Goal: Information Seeking & Learning: Find specific fact

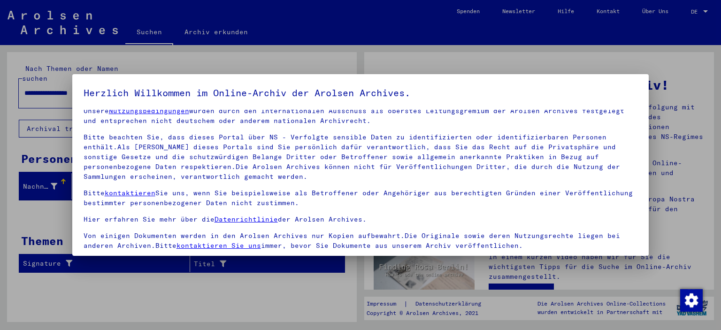
scroll to position [80, 0]
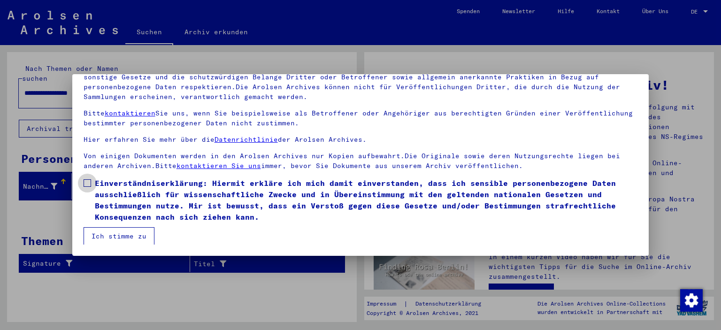
click at [89, 184] on span at bounding box center [88, 183] width 8 height 8
click at [112, 235] on button "Ich stimme zu" at bounding box center [119, 236] width 71 height 18
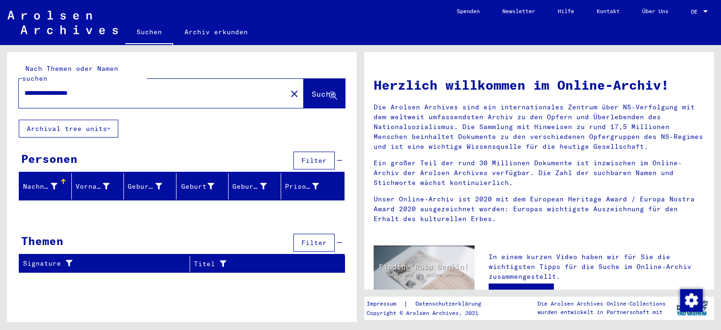
click at [304, 79] on button "Suche" at bounding box center [324, 93] width 41 height 29
click at [229, 88] on input "**********" at bounding box center [149, 93] width 251 height 10
drag, startPoint x: 82, startPoint y: 82, endPoint x: 14, endPoint y: 85, distance: 68.2
click at [24, 88] on input "**********" at bounding box center [149, 93] width 251 height 10
type input "****"
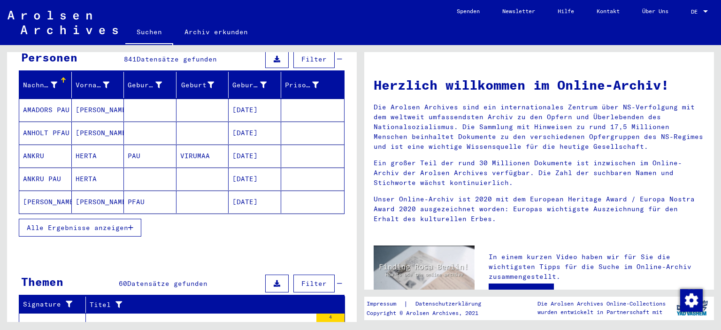
scroll to position [103, 0]
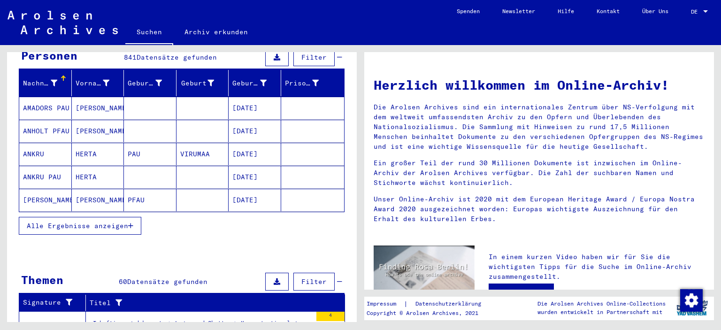
click at [88, 222] on span "Alle Ergebnisse anzeigen" at bounding box center [77, 226] width 101 height 8
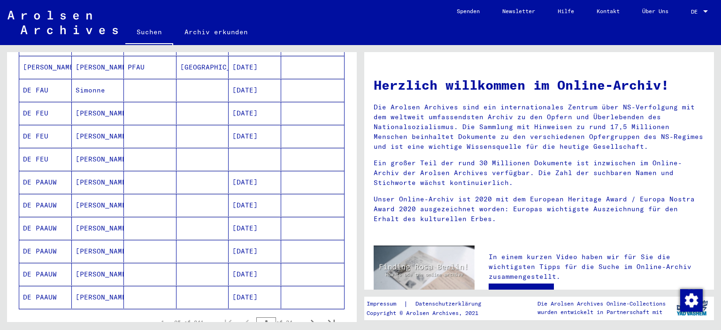
scroll to position [519, 0]
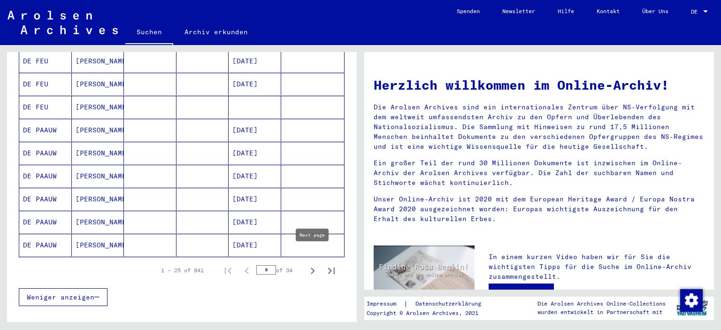
click at [313, 268] on icon "Next page" at bounding box center [313, 271] width 4 height 7
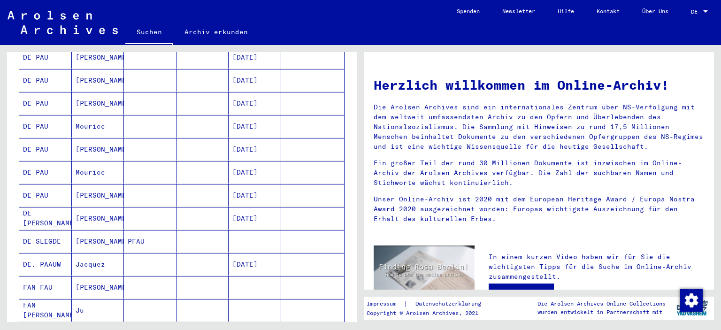
scroll to position [466, 0]
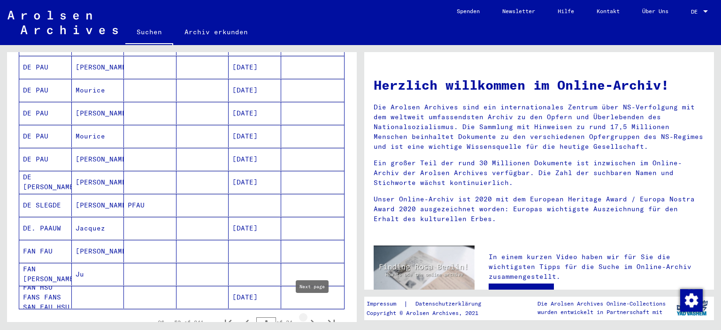
click at [311, 317] on icon "Next page" at bounding box center [312, 323] width 13 height 13
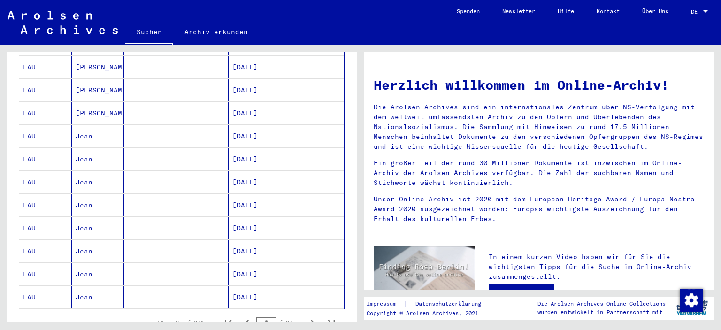
scroll to position [519, 0]
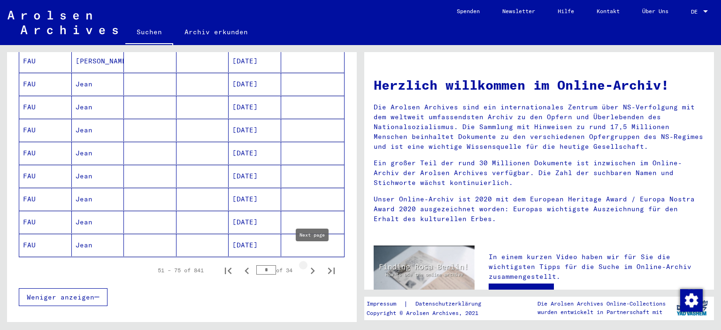
click at [317, 264] on icon "Next page" at bounding box center [312, 270] width 13 height 13
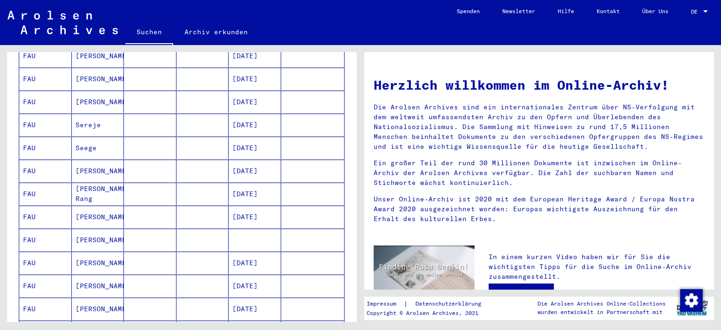
scroll to position [103, 0]
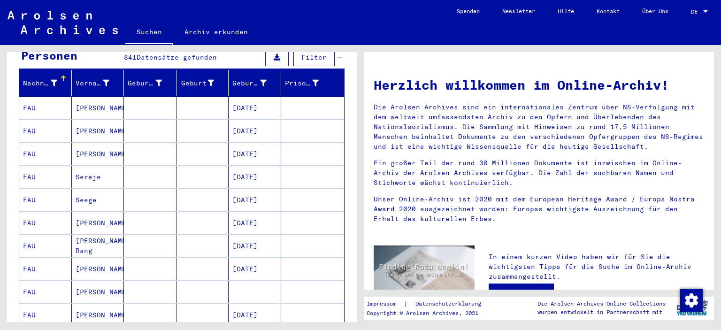
click at [163, 212] on mat-cell at bounding box center [150, 223] width 53 height 23
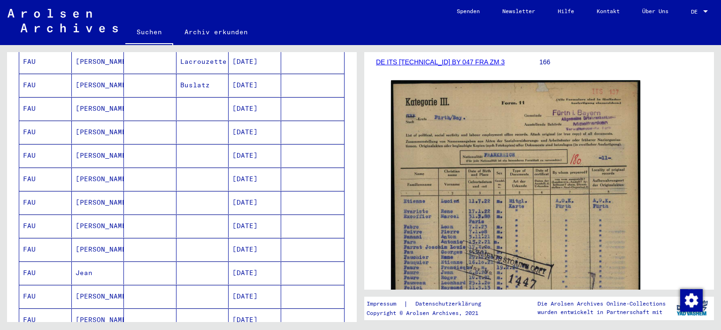
scroll to position [519, 0]
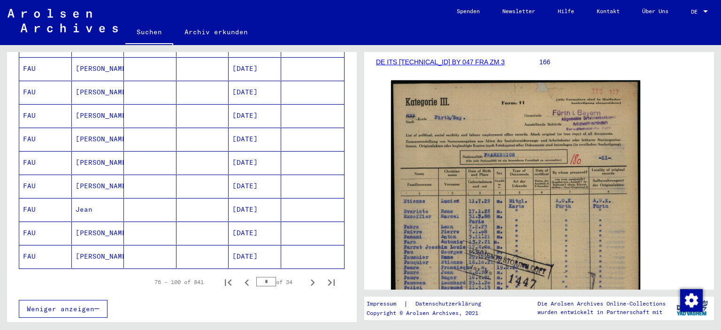
click at [158, 245] on mat-cell at bounding box center [150, 256] width 53 height 23
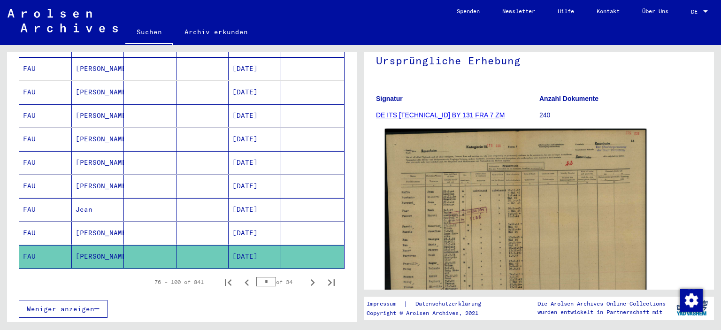
scroll to position [52, 0]
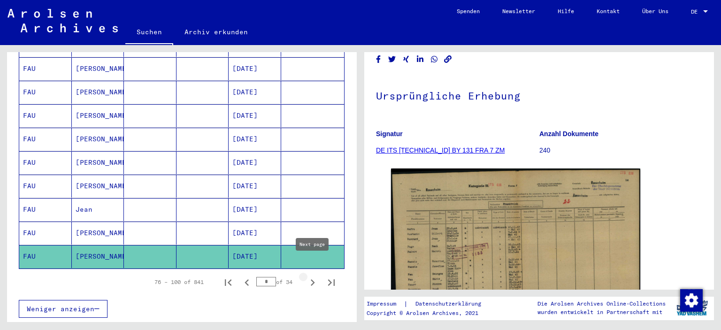
click at [310, 276] on icon "Next page" at bounding box center [312, 282] width 13 height 13
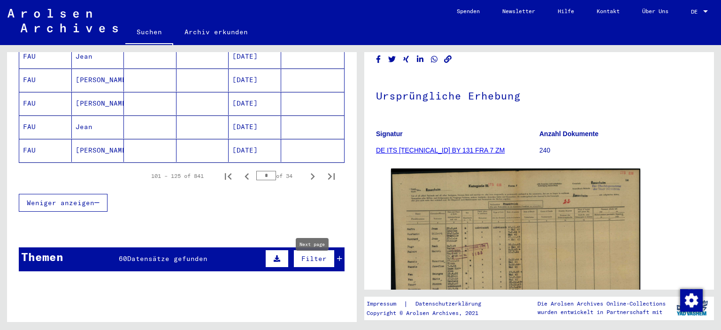
scroll to position [674, 0]
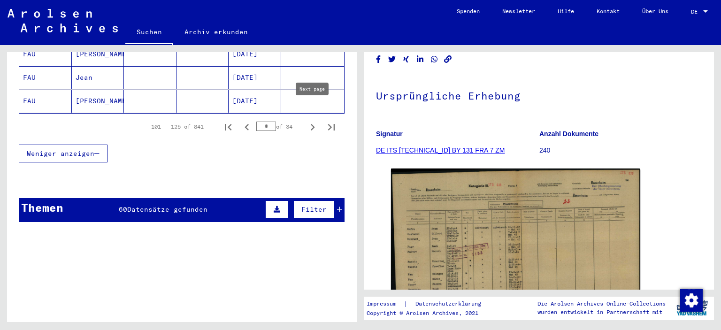
click at [309, 121] on icon "Next page" at bounding box center [312, 127] width 13 height 13
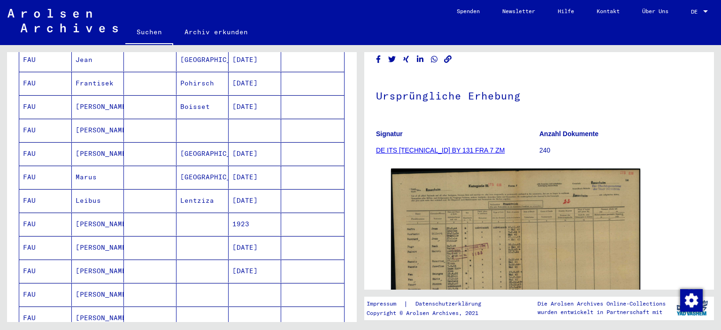
scroll to position [519, 0]
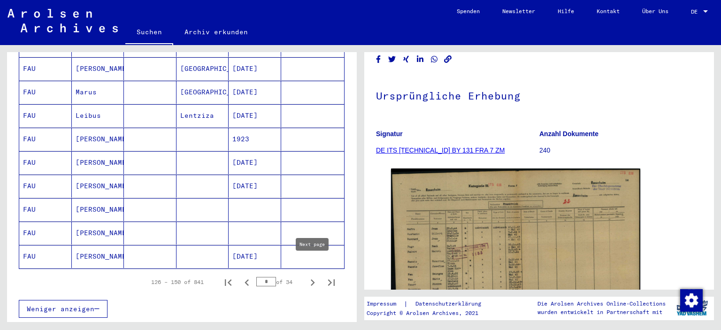
click at [315, 276] on icon "Next page" at bounding box center [312, 282] width 13 height 13
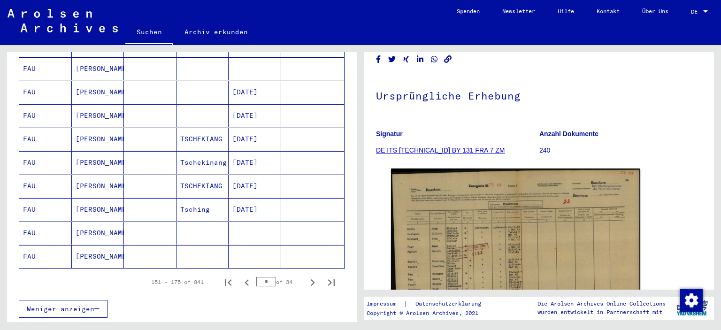
click at [315, 276] on icon "Next page" at bounding box center [312, 282] width 13 height 13
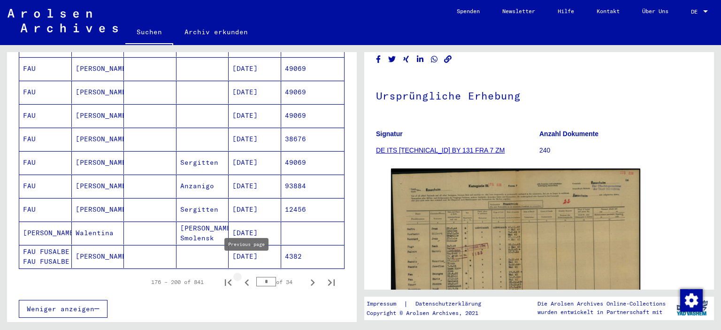
click at [244, 276] on icon "Previous page" at bounding box center [246, 282] width 13 height 13
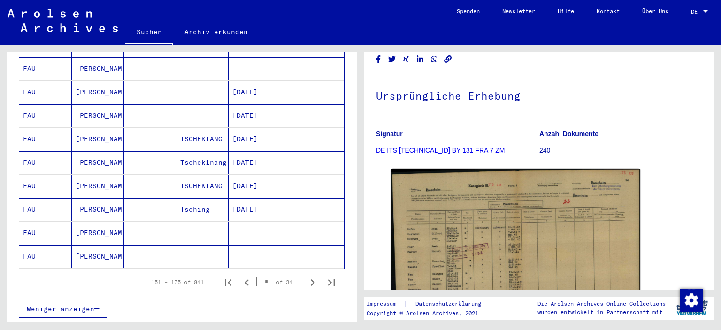
click at [89, 128] on mat-cell "[PERSON_NAME]" at bounding box center [98, 139] width 53 height 23
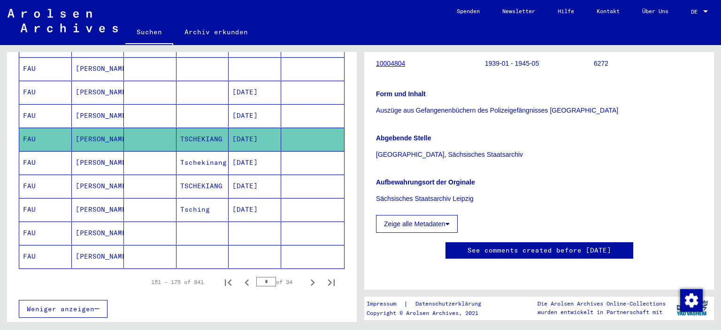
scroll to position [207, 0]
click at [172, 151] on mat-cell at bounding box center [150, 162] width 53 height 23
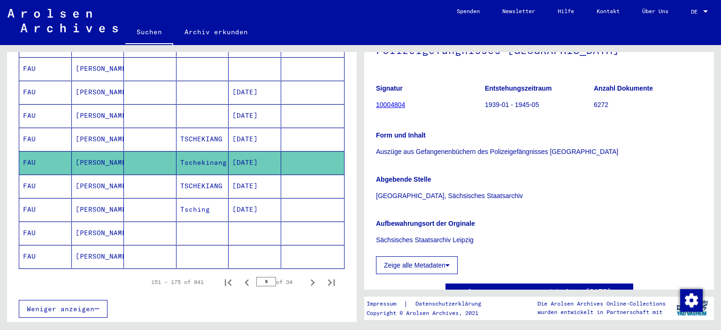
scroll to position [140, 0]
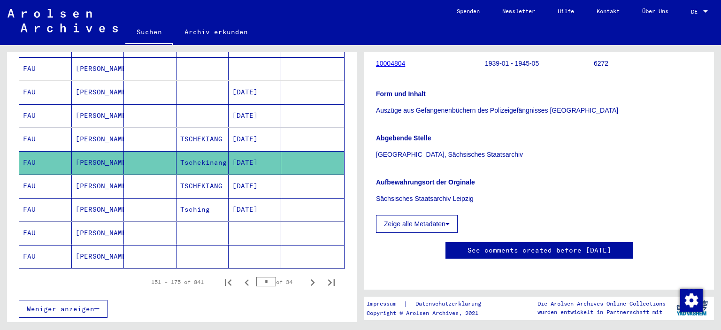
click at [147, 200] on mat-cell at bounding box center [150, 209] width 53 height 23
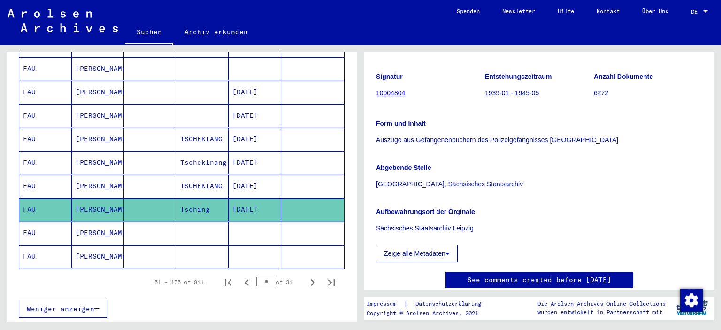
scroll to position [155, 0]
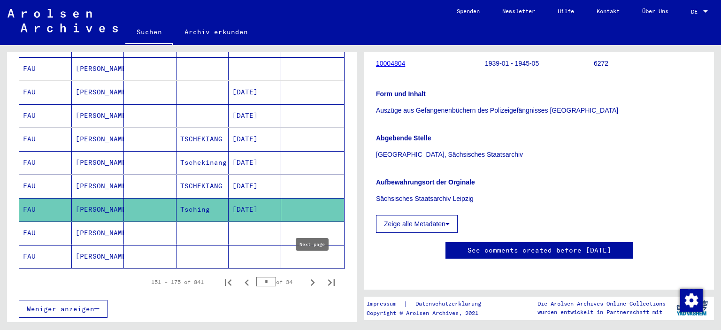
click at [313, 279] on icon "Next page" at bounding box center [313, 282] width 4 height 7
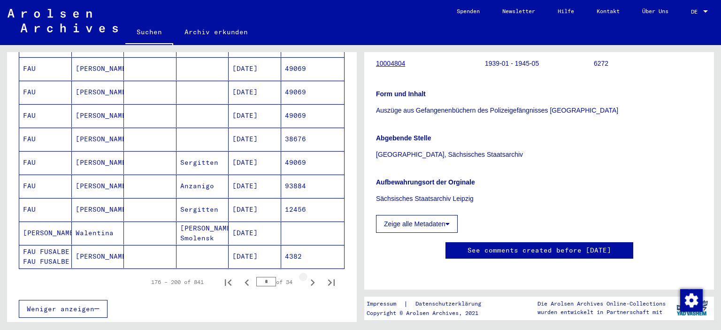
click at [313, 279] on icon "Next page" at bounding box center [313, 282] width 4 height 7
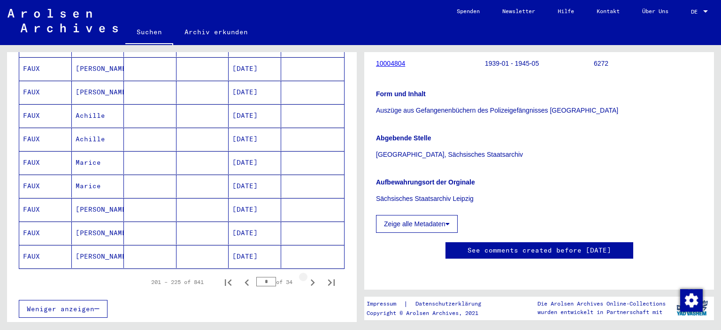
click at [313, 279] on icon "Next page" at bounding box center [313, 282] width 4 height 7
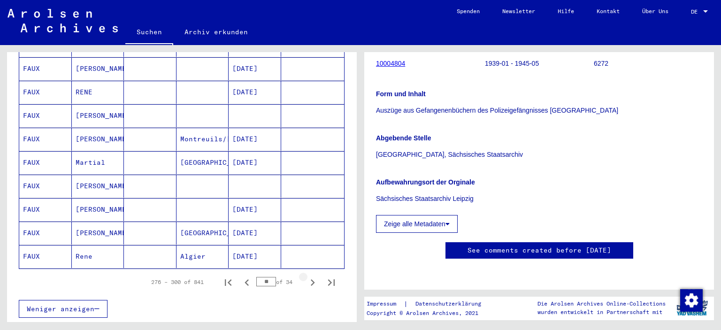
click at [313, 279] on icon "Next page" at bounding box center [313, 282] width 4 height 7
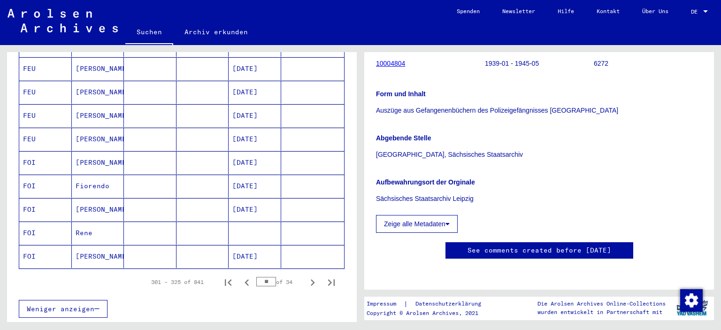
click at [313, 279] on icon "Next page" at bounding box center [313, 282] width 4 height 7
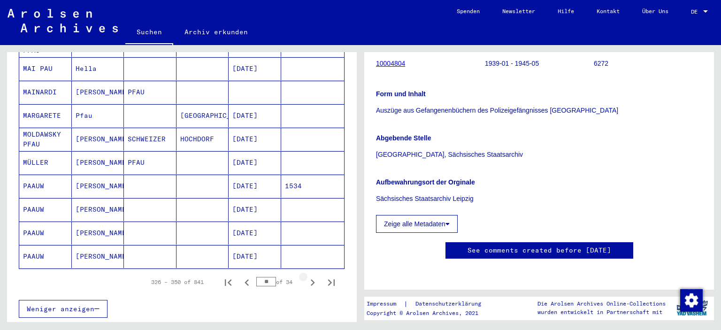
click at [313, 279] on icon "Next page" at bounding box center [313, 282] width 4 height 7
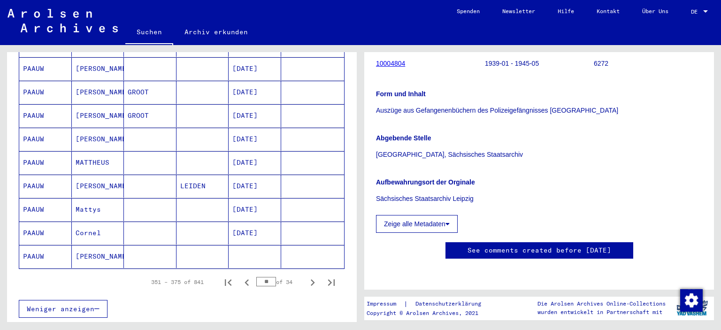
click at [313, 279] on icon "Next page" at bounding box center [313, 282] width 4 height 7
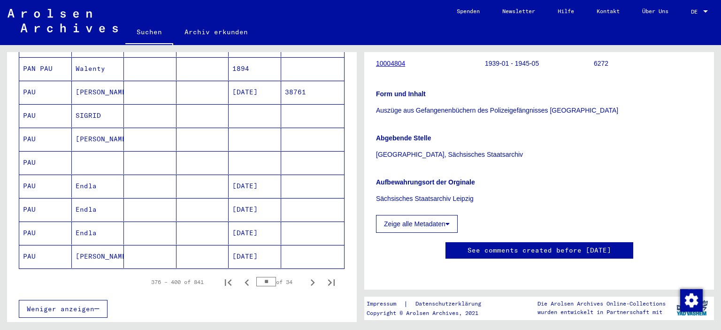
click at [313, 279] on icon "Next page" at bounding box center [313, 282] width 4 height 7
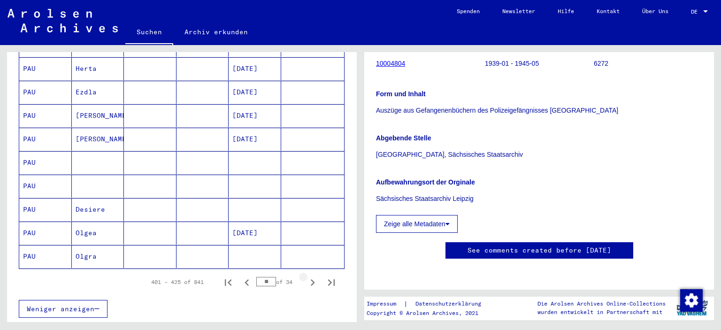
click at [313, 279] on icon "Next page" at bounding box center [313, 282] width 4 height 7
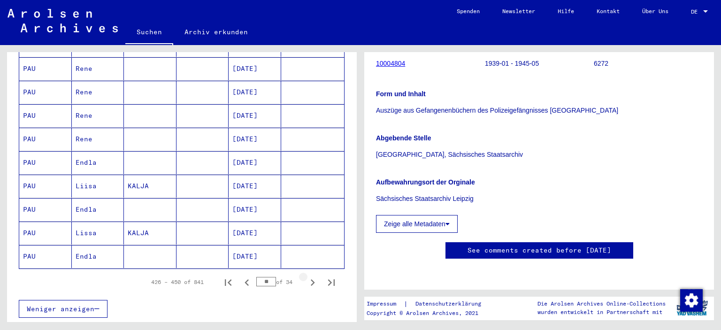
click at [313, 279] on icon "Next page" at bounding box center [313, 282] width 4 height 7
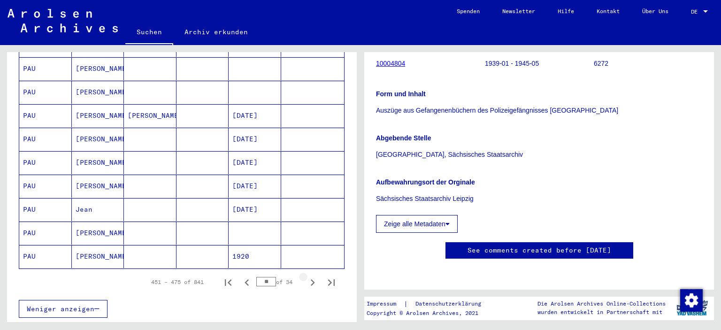
click at [313, 279] on icon "Next page" at bounding box center [313, 282] width 4 height 7
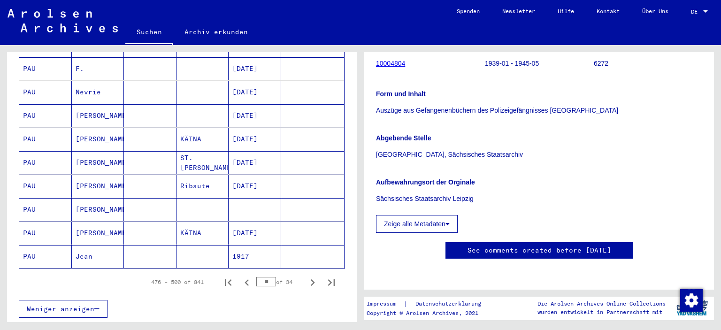
click at [313, 279] on icon "Next page" at bounding box center [313, 282] width 4 height 7
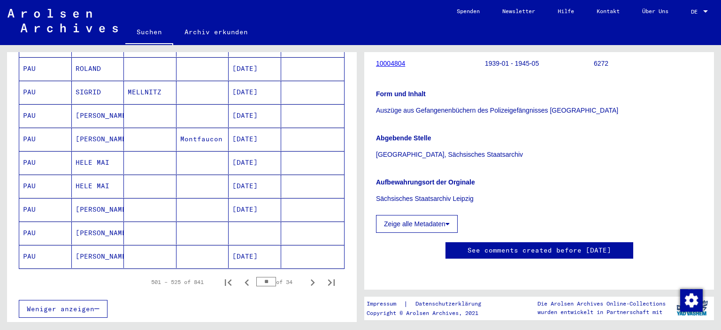
click at [313, 279] on icon "Next page" at bounding box center [313, 282] width 4 height 7
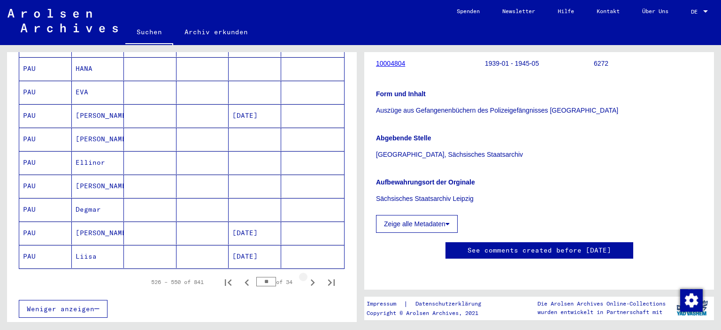
click at [313, 279] on icon "Next page" at bounding box center [313, 282] width 4 height 7
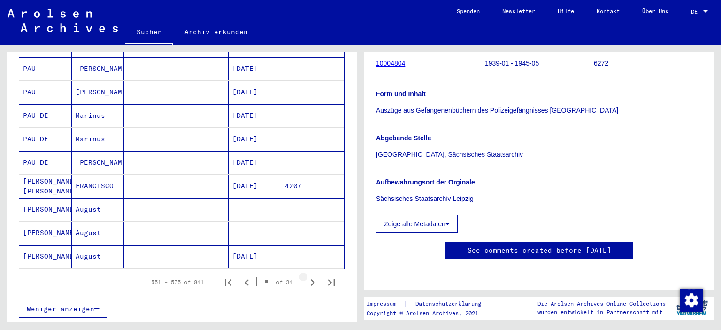
click at [313, 279] on icon "Next page" at bounding box center [313, 282] width 4 height 7
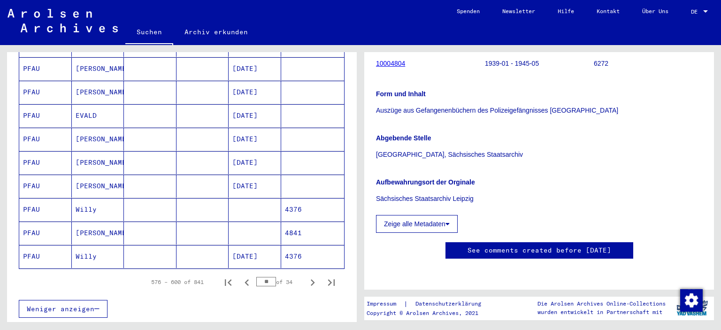
scroll to position [570, 0]
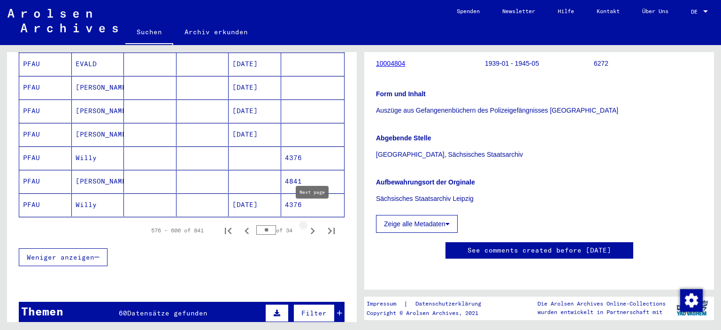
click at [311, 225] on icon "Next page" at bounding box center [312, 231] width 13 height 13
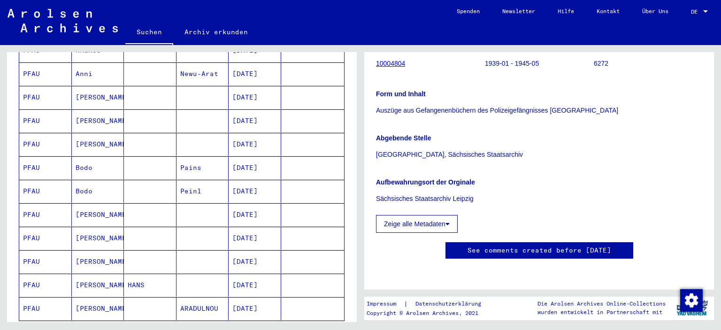
scroll to position [519, 0]
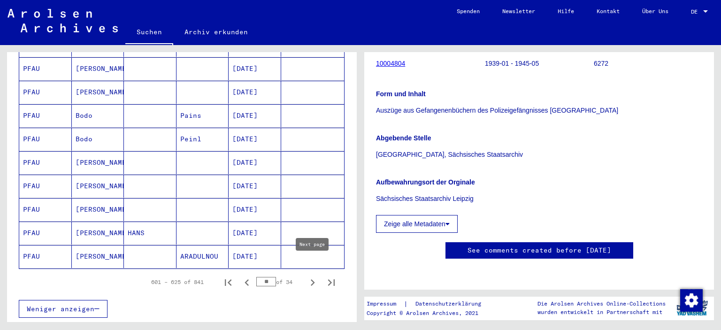
click at [314, 276] on icon "Next page" at bounding box center [312, 282] width 13 height 13
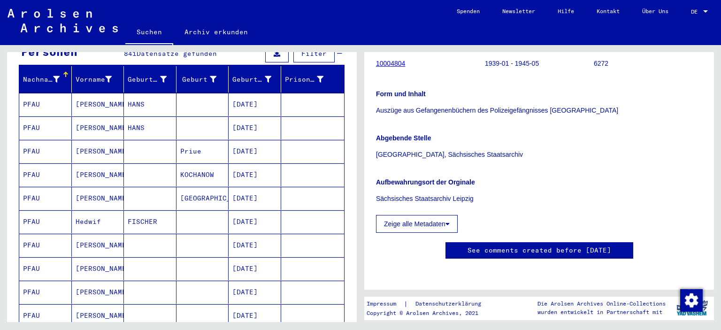
scroll to position [103, 0]
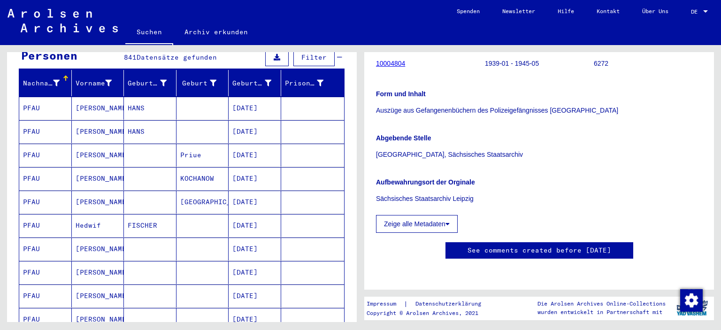
click at [127, 192] on mat-cell at bounding box center [150, 202] width 53 height 23
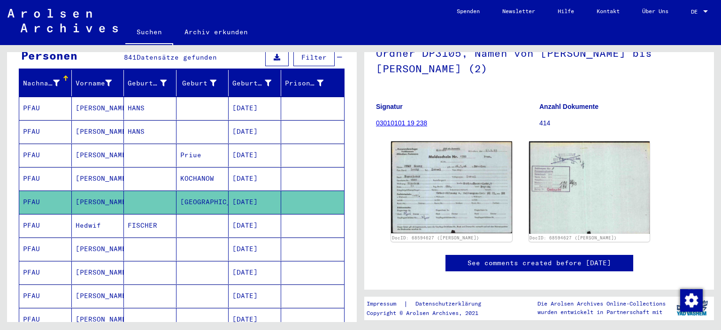
scroll to position [103, 0]
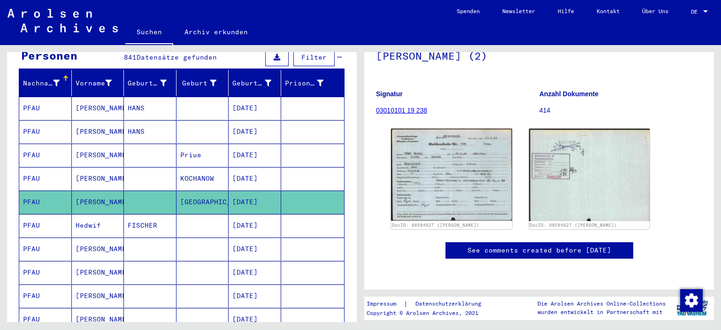
click at [443, 171] on img at bounding box center [451, 175] width 121 height 92
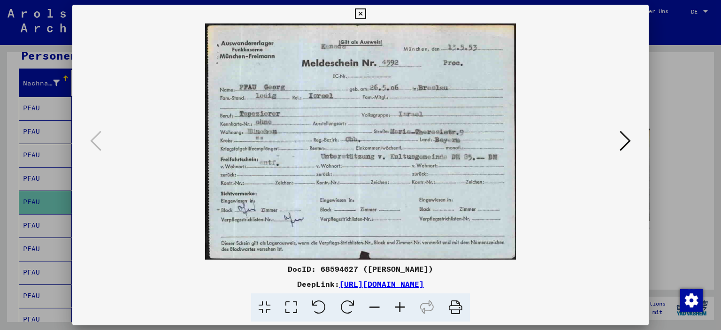
click at [627, 146] on icon at bounding box center [625, 141] width 11 height 23
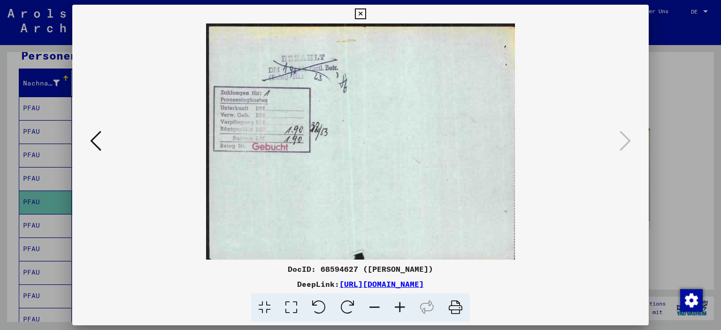
click at [88, 146] on button at bounding box center [95, 141] width 17 height 27
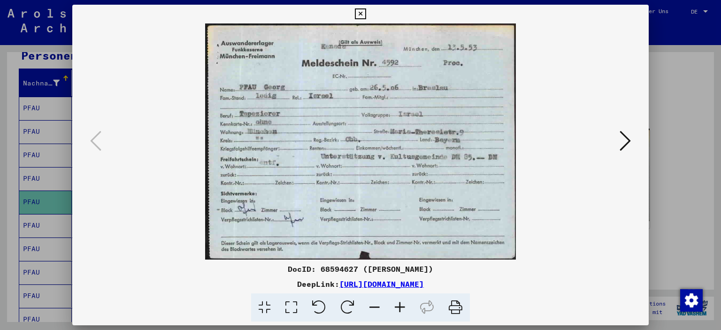
click at [366, 13] on icon at bounding box center [360, 13] width 11 height 11
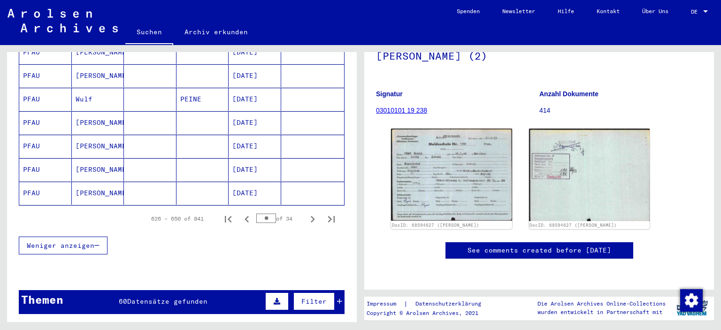
scroll to position [622, 0]
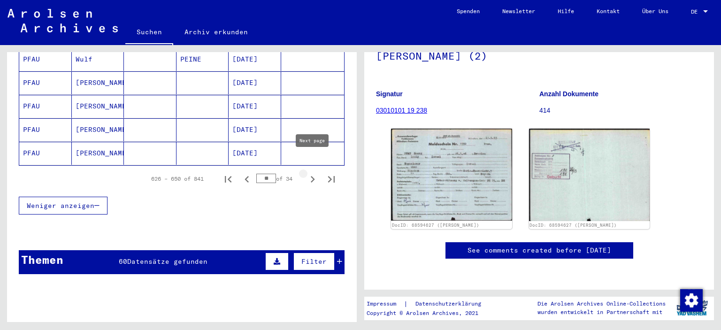
click at [312, 173] on icon "Next page" at bounding box center [312, 179] width 13 height 13
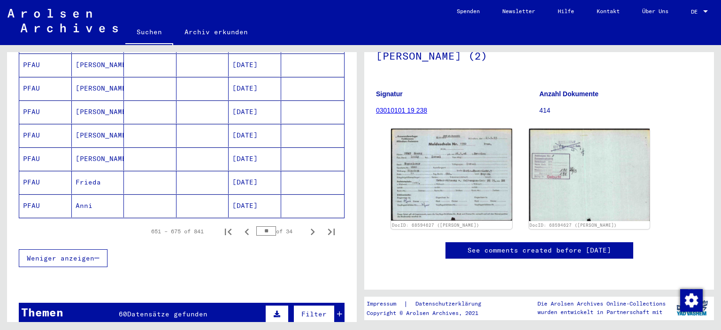
scroll to position [570, 0]
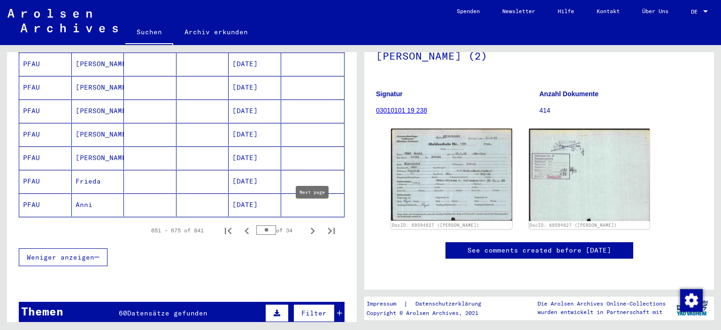
click at [311, 225] on icon "Next page" at bounding box center [312, 231] width 13 height 13
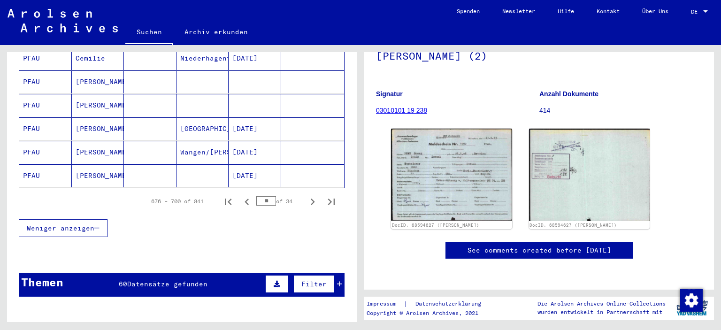
scroll to position [622, 0]
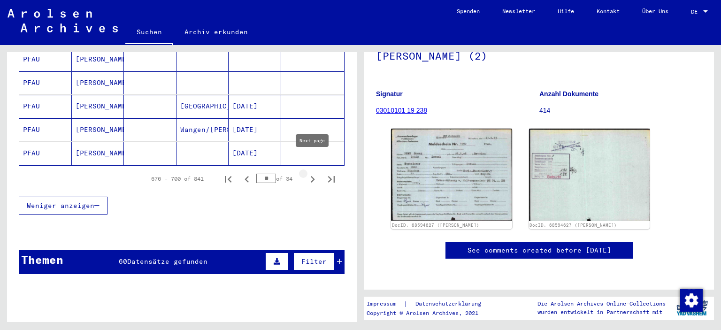
click at [314, 173] on icon "Next page" at bounding box center [312, 179] width 13 height 13
type input "**"
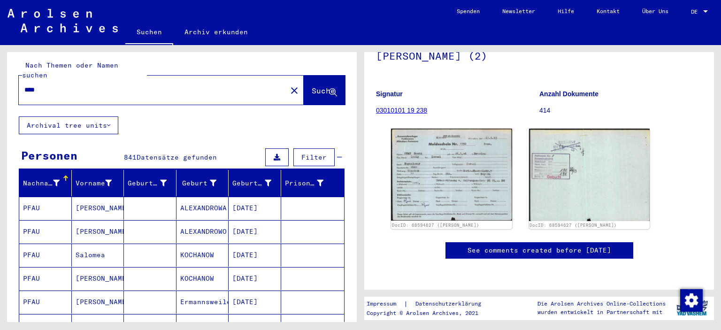
scroll to position [0, 0]
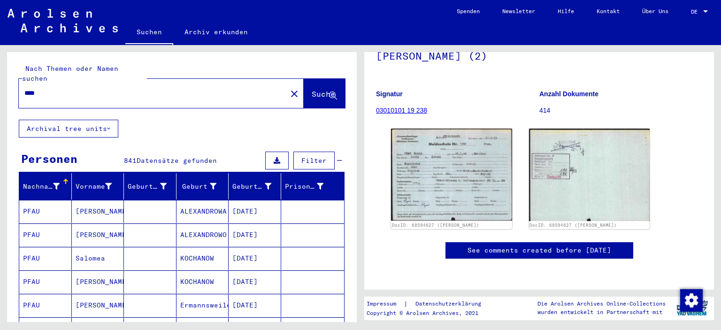
click at [158, 88] on div "****" at bounding box center [150, 93] width 263 height 21
click at [158, 88] on input "****" at bounding box center [152, 93] width 257 height 10
type input "*********"
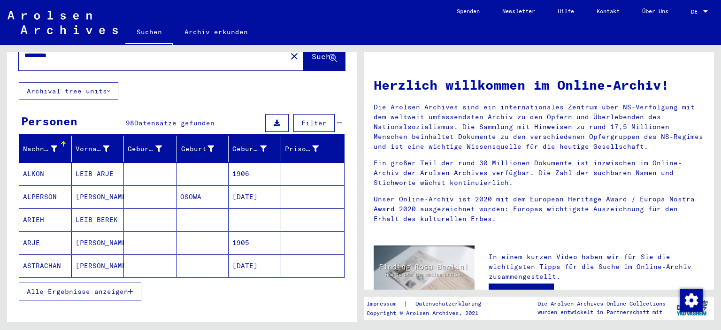
scroll to position [52, 0]
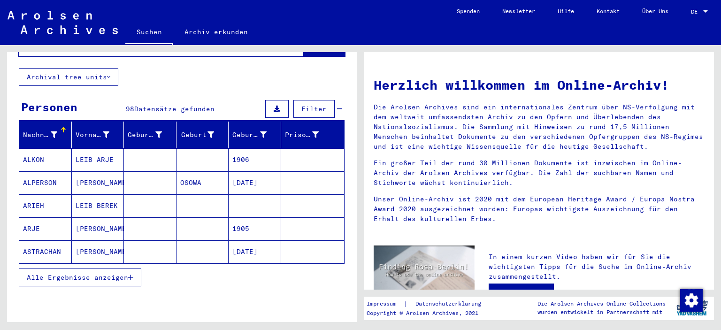
click at [112, 273] on span "Alle Ergebnisse anzeigen" at bounding box center [77, 277] width 101 height 8
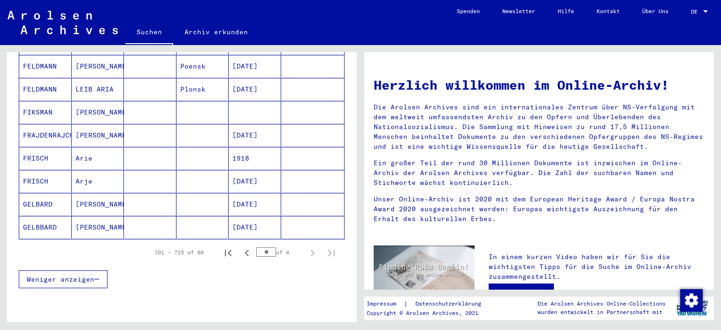
scroll to position [570, 0]
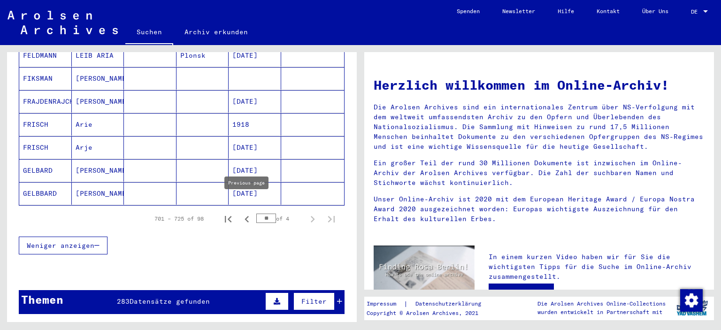
click at [247, 216] on icon "Previous page" at bounding box center [247, 219] width 4 height 7
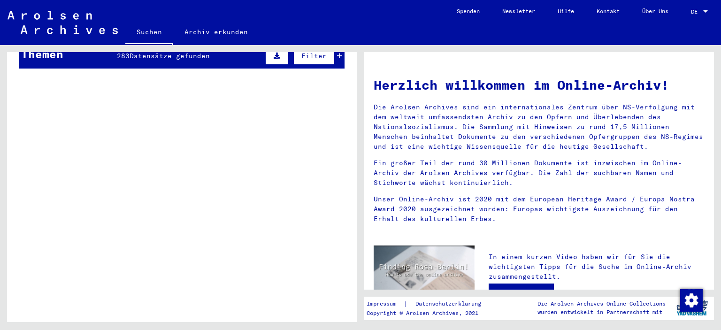
scroll to position [0, 0]
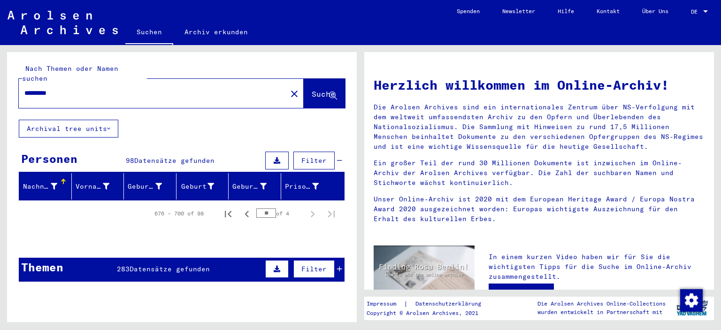
click at [247, 208] on icon "Previous page" at bounding box center [246, 214] width 13 height 13
type input "**"
click at [140, 88] on input "*********" at bounding box center [149, 93] width 251 height 10
